Goal: Information Seeking & Learning: Learn about a topic

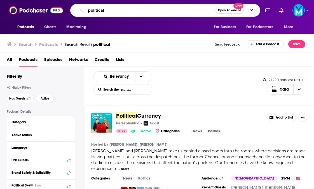
drag, startPoint x: 114, startPoint y: 10, endPoint x: 86, endPoint y: 10, distance: 28.2
click at [86, 10] on input "political" at bounding box center [151, 10] width 130 height 9
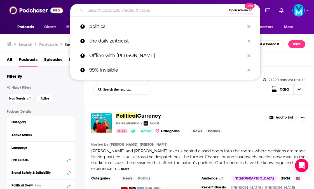
type input "v"
paste input "The Hill’s Rising"
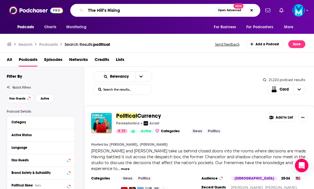
type input "The Hill’s Rising"
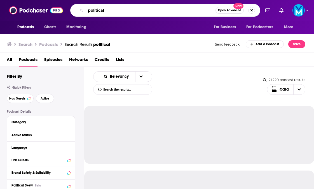
drag, startPoint x: 119, startPoint y: 11, endPoint x: 80, endPoint y: 10, distance: 39.4
click at [80, 10] on div "political Open Advanced New" at bounding box center [165, 10] width 190 height 13
paste input "[PERSON_NAME]"
type input "[PERSON_NAME]"
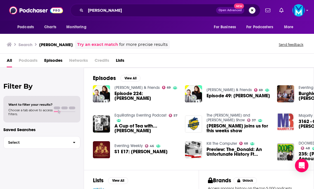
click at [250, 9] on button "Search podcasts, credits, & more..." at bounding box center [251, 10] width 7 height 7
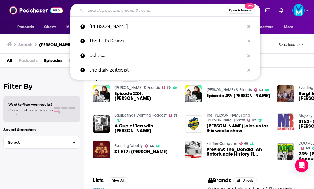
paste input "Rational National"
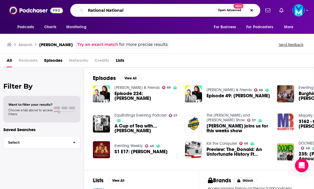
type input "Rational National"
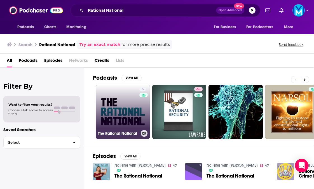
click at [116, 104] on link "5 The Rational National" at bounding box center [123, 112] width 54 height 54
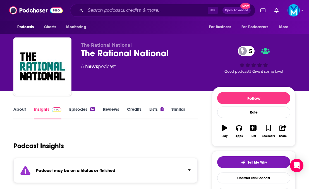
click at [22, 108] on link "About" at bounding box center [19, 112] width 13 height 13
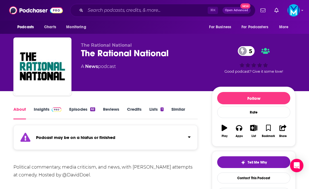
click at [41, 111] on link "Insights" at bounding box center [48, 112] width 28 height 13
